Goal: Information Seeking & Learning: Check status

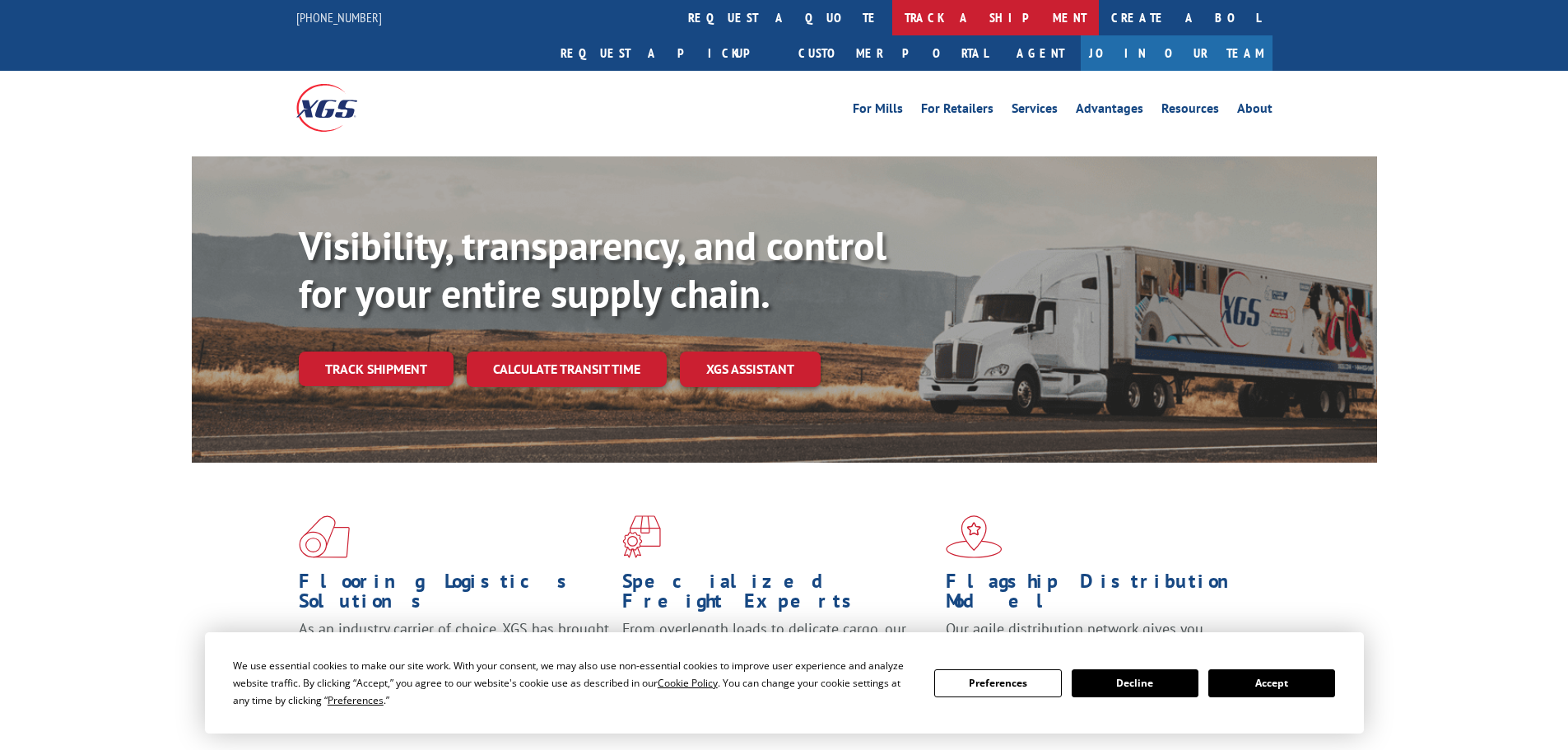
click at [892, 21] on link "track a shipment" at bounding box center [995, 17] width 207 height 35
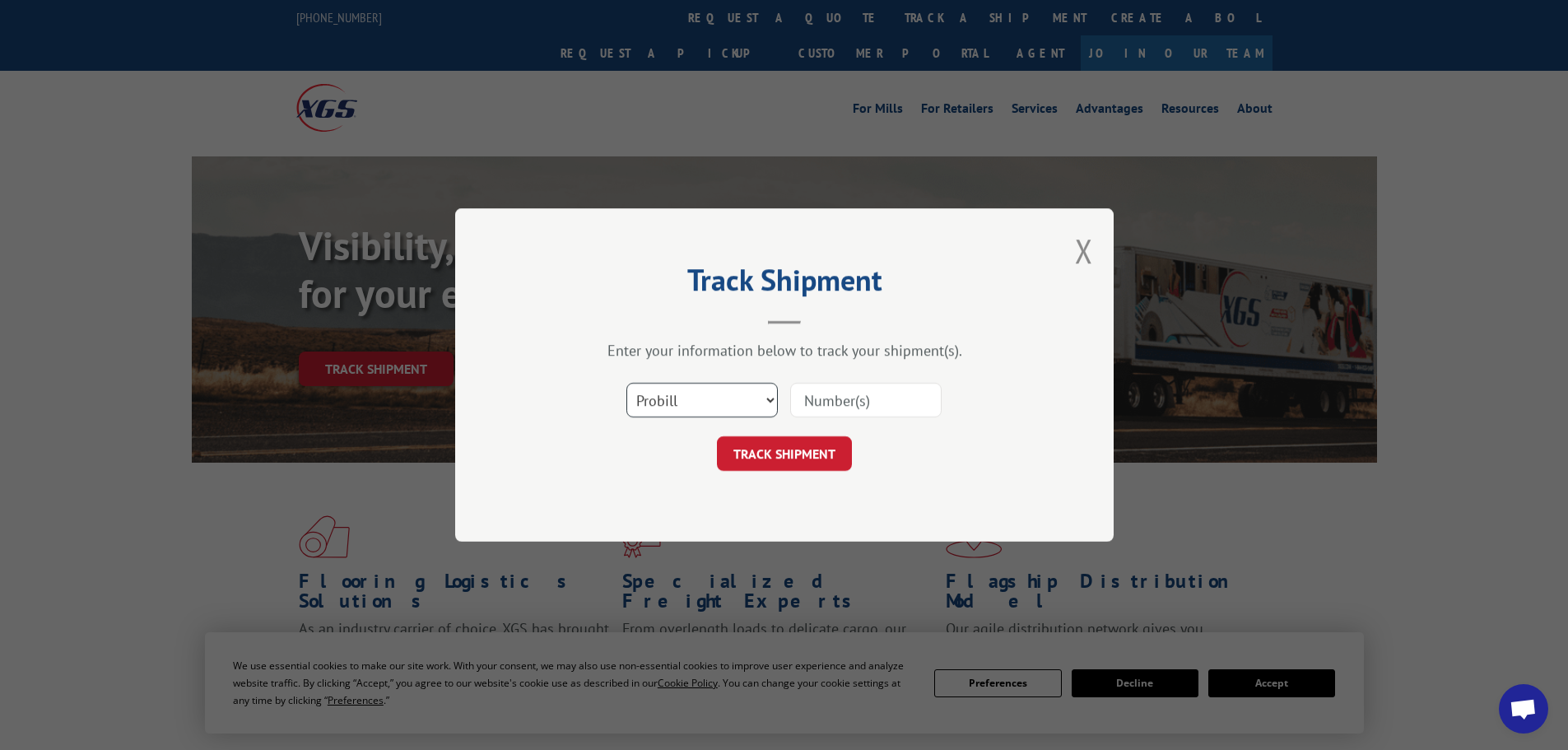
click at [679, 400] on select "Select category... Probill BOL PO" at bounding box center [702, 400] width 151 height 35
select select "bol"
click at [626, 382] on select "Select category... Probill BOL PO" at bounding box center [702, 400] width 151 height 35
click at [830, 395] on input at bounding box center [866, 400] width 151 height 35
drag, startPoint x: 831, startPoint y: 395, endPoint x: 807, endPoint y: 408, distance: 27.3
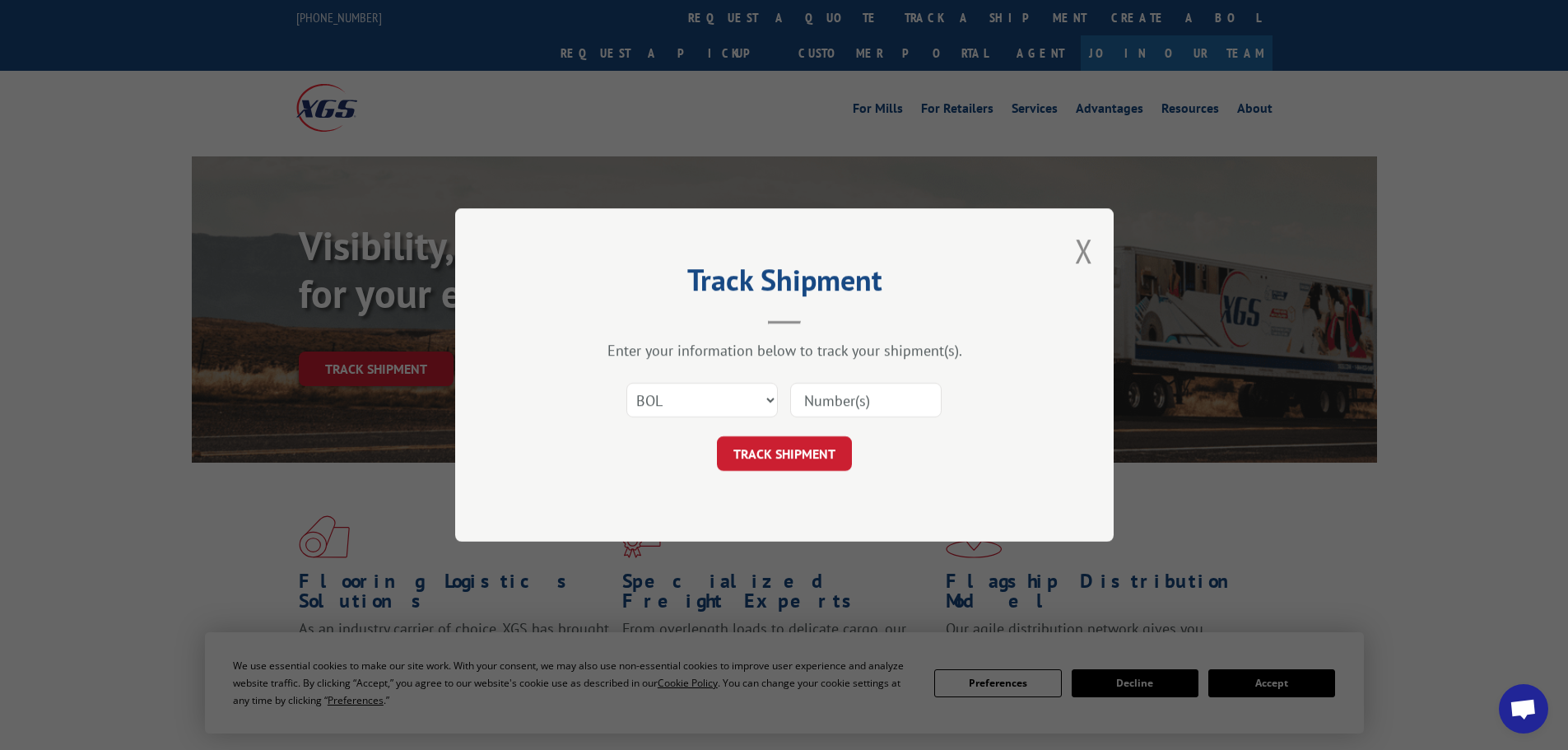
paste input "7079722"
type input "7079722"
click at [807, 453] on button "TRACK SHIPMENT" at bounding box center [785, 453] width 135 height 35
